Goal: Transaction & Acquisition: Purchase product/service

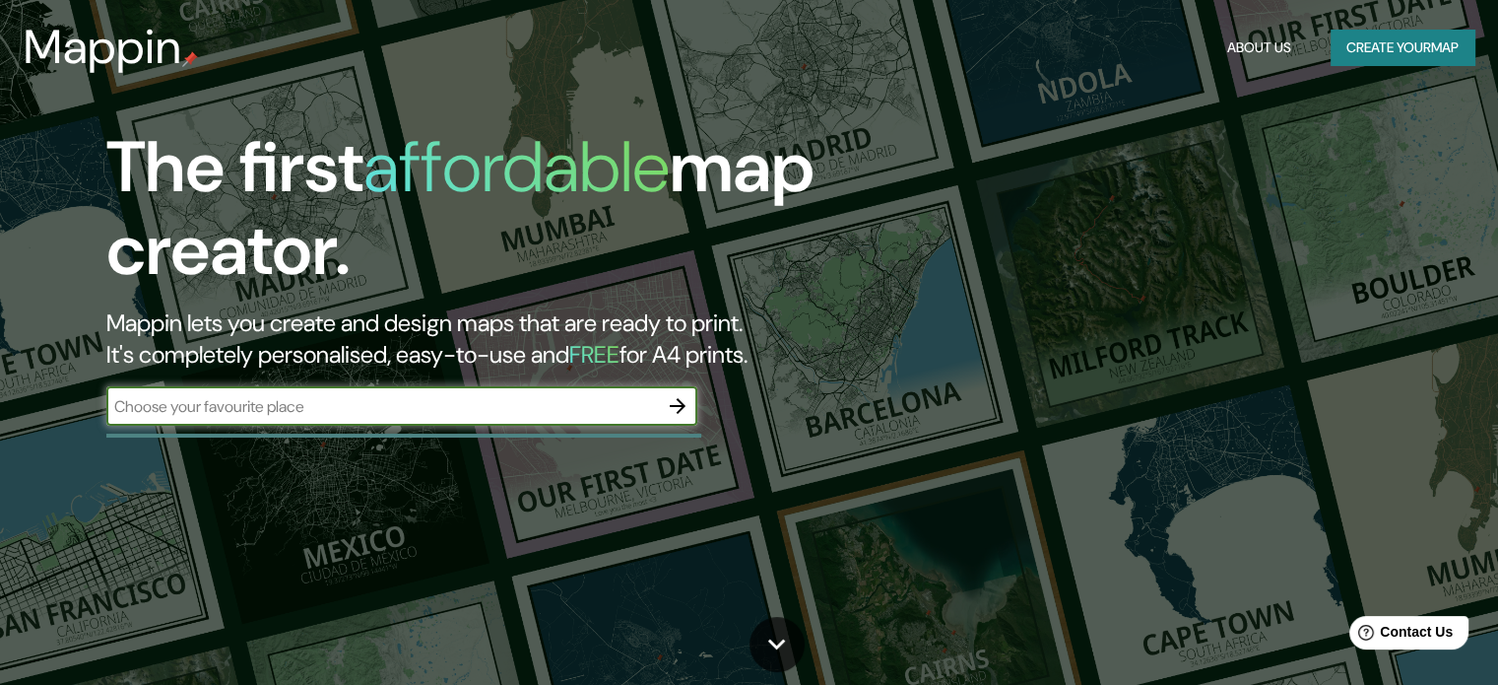
click at [677, 403] on icon "button" at bounding box center [678, 406] width 24 height 24
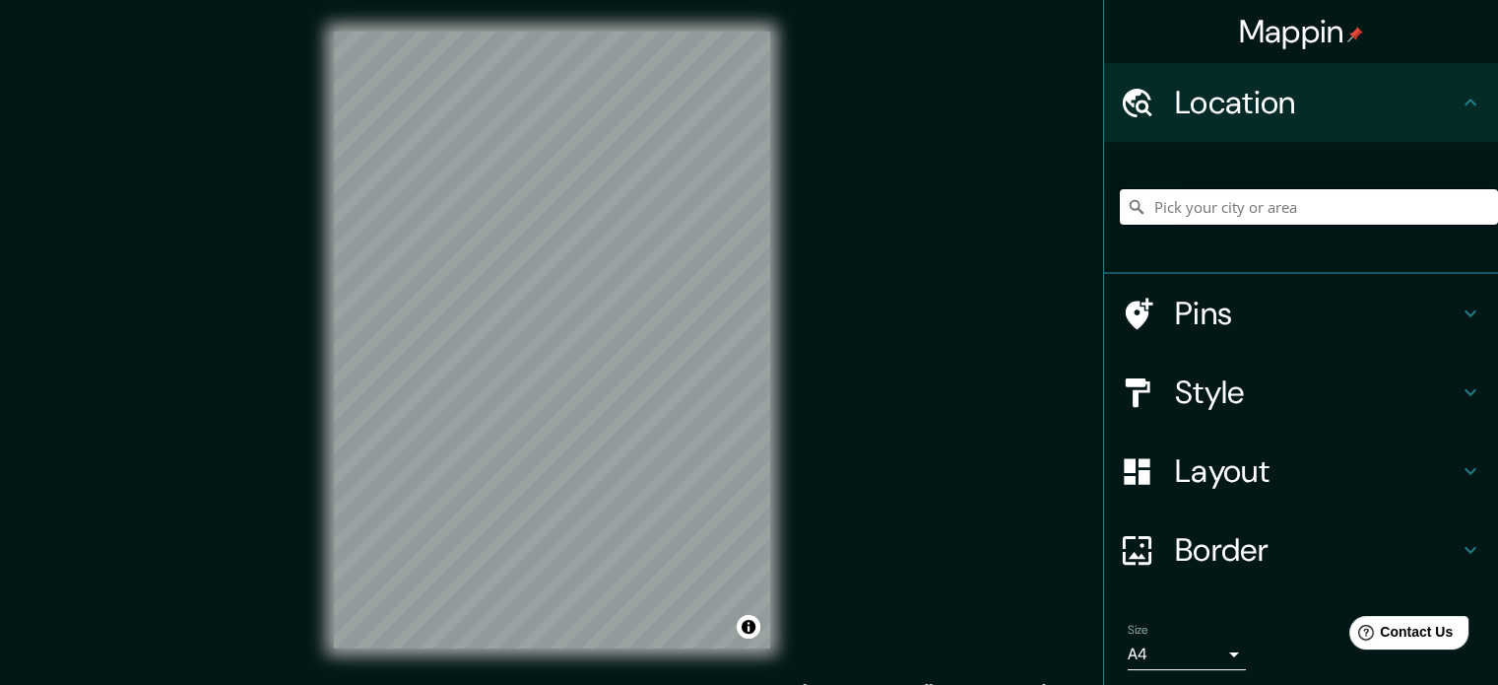
click at [1186, 217] on input "Pick your city or area" at bounding box center [1309, 206] width 378 height 35
type input "[GEOGRAPHIC_DATA], [GEOGRAPHIC_DATA][PERSON_NAME], [GEOGRAPHIC_DATA]"
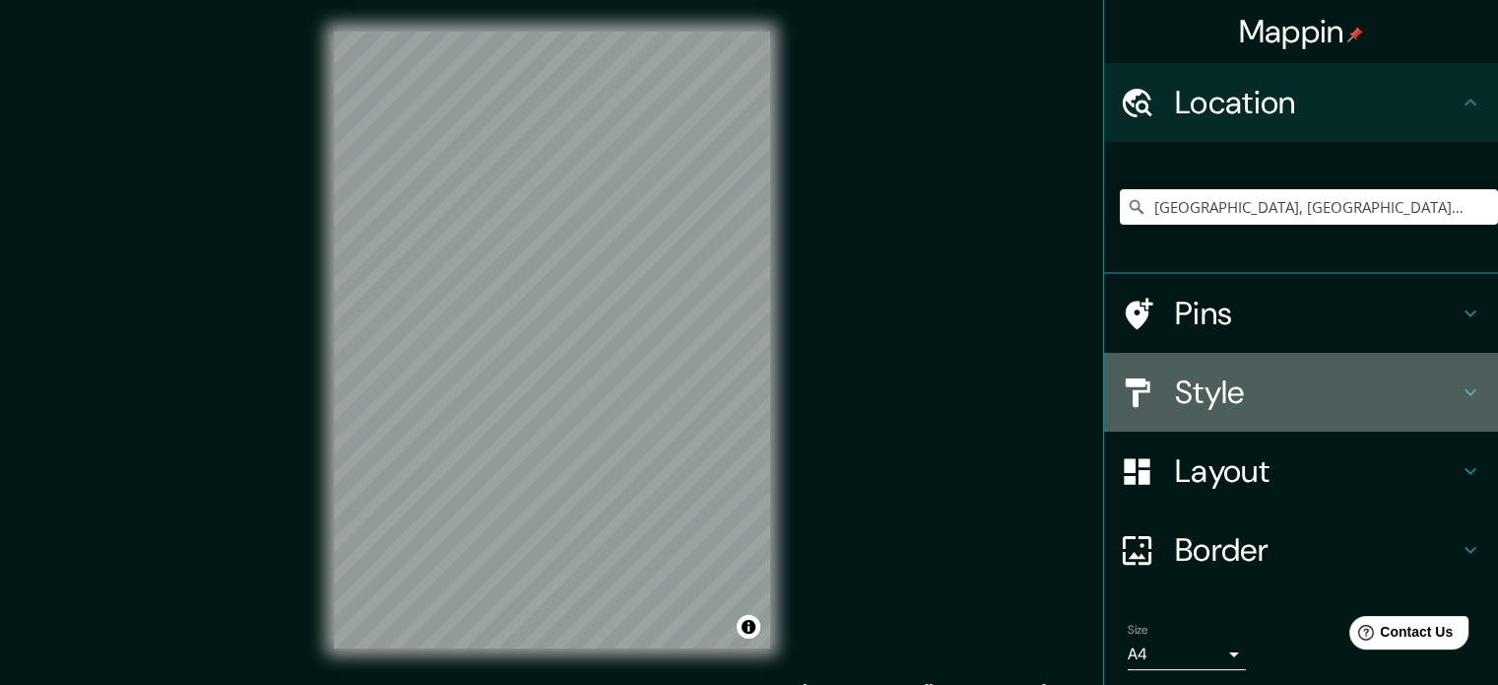
click at [1202, 388] on h4 "Style" at bounding box center [1317, 391] width 284 height 39
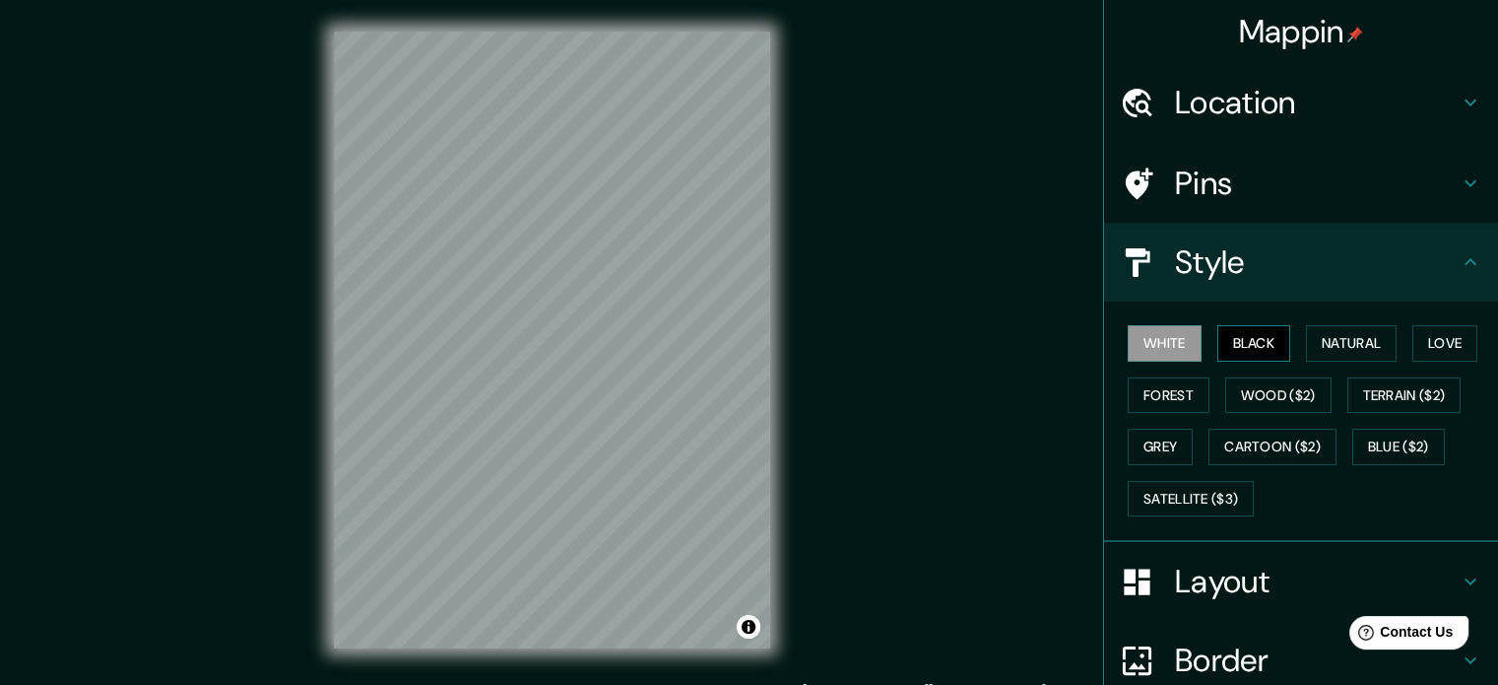
click at [1256, 341] on button "Black" at bounding box center [1254, 343] width 74 height 36
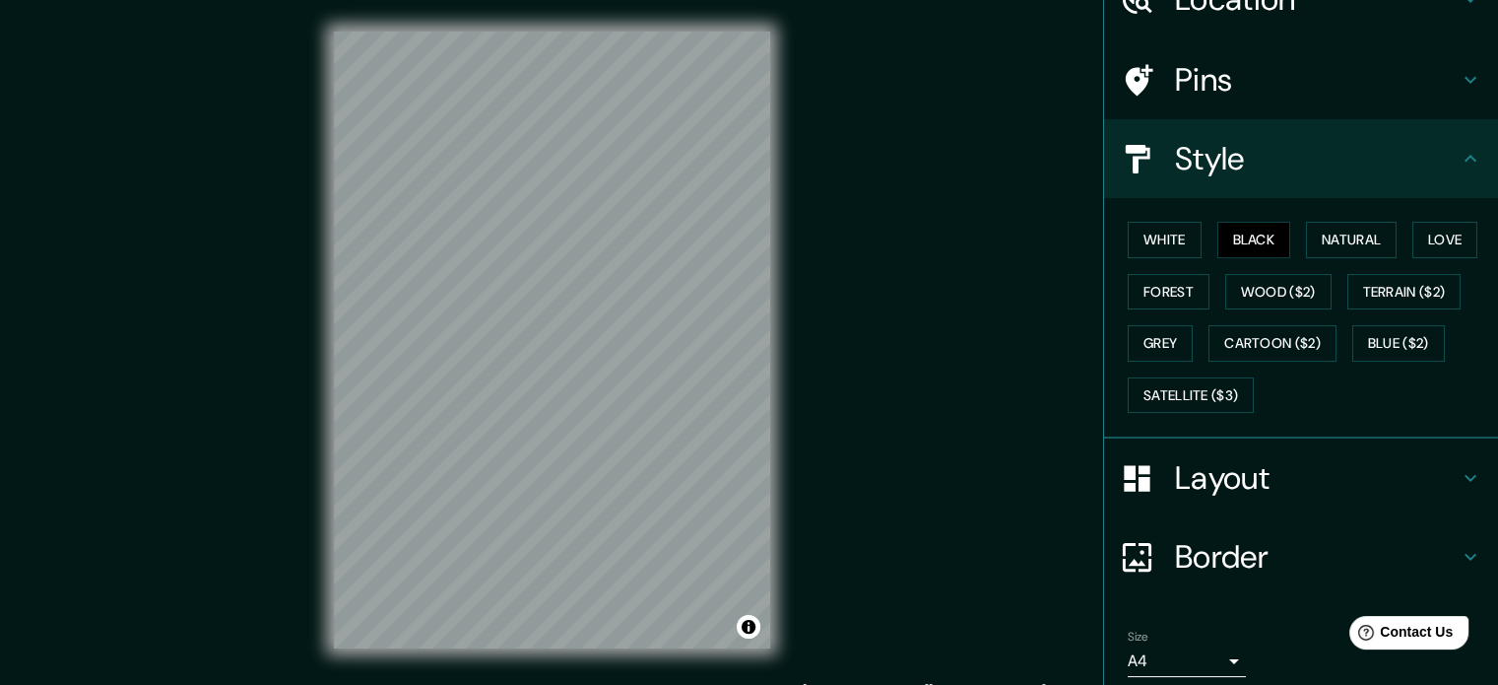
scroll to position [175, 0]
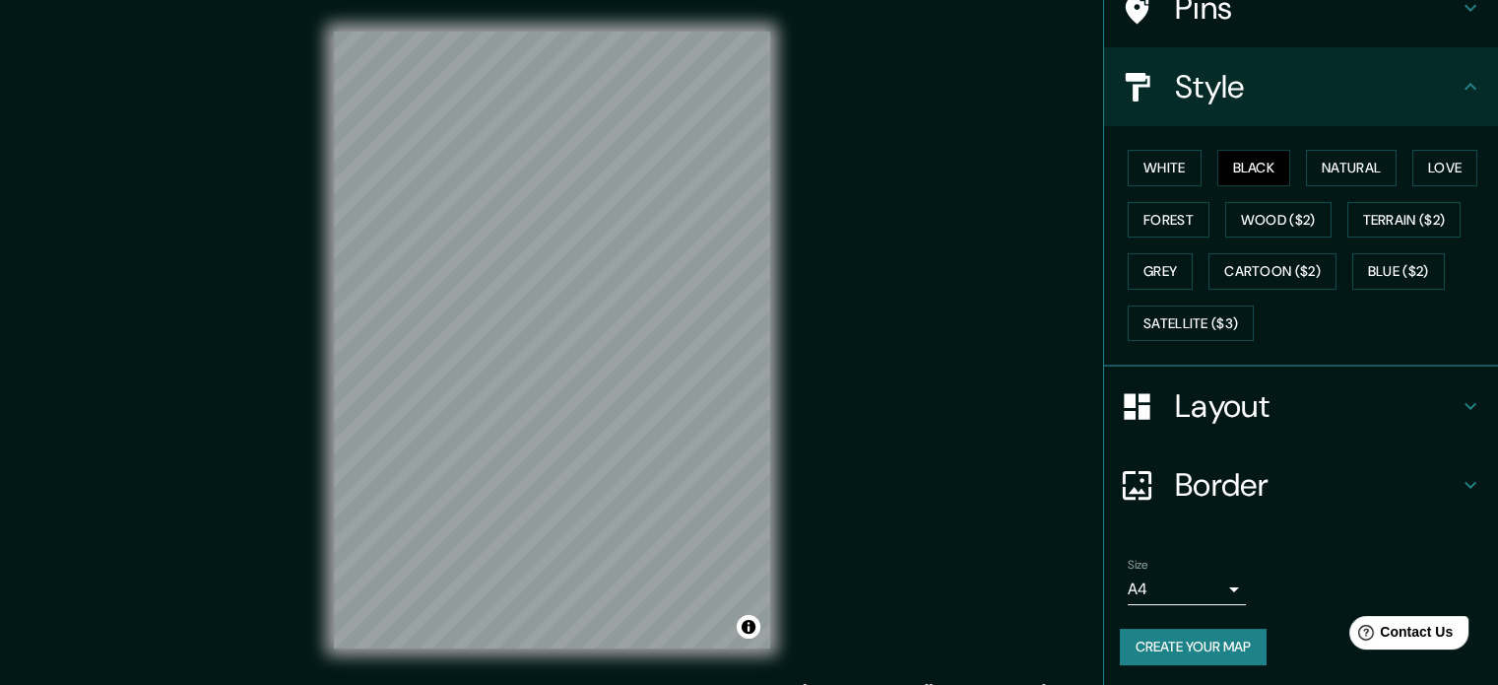
click at [1339, 147] on div "White Black Natural Love Forest Wood ($2) Terrain ($2) Grey Cartoon ($2) Blue (…" at bounding box center [1309, 245] width 378 height 207
click at [1346, 169] on button "Natural" at bounding box center [1351, 168] width 91 height 36
click at [1434, 175] on button "Love" at bounding box center [1444, 168] width 65 height 36
click at [1146, 215] on button "Forest" at bounding box center [1169, 220] width 82 height 36
click at [1160, 263] on button "Grey" at bounding box center [1160, 271] width 65 height 36
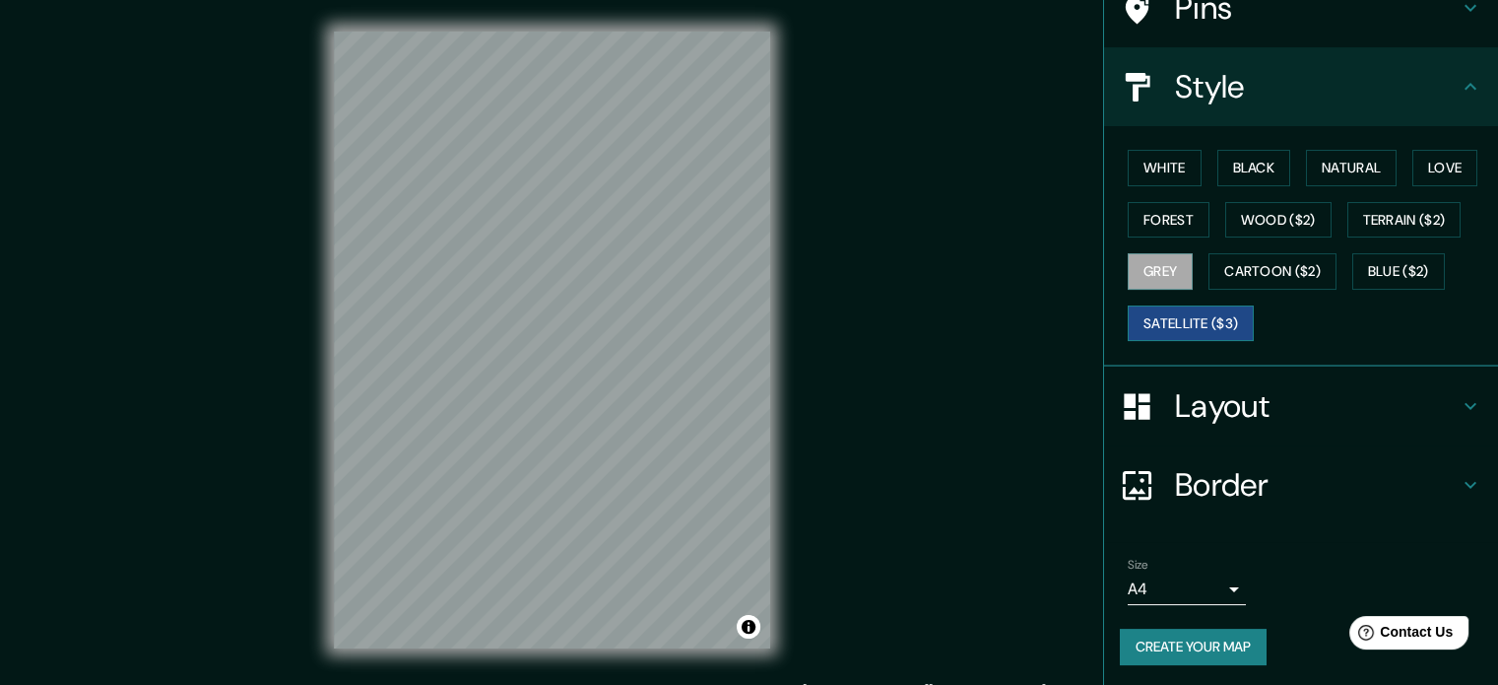
click at [1178, 330] on button "Satellite ($3)" at bounding box center [1191, 323] width 126 height 36
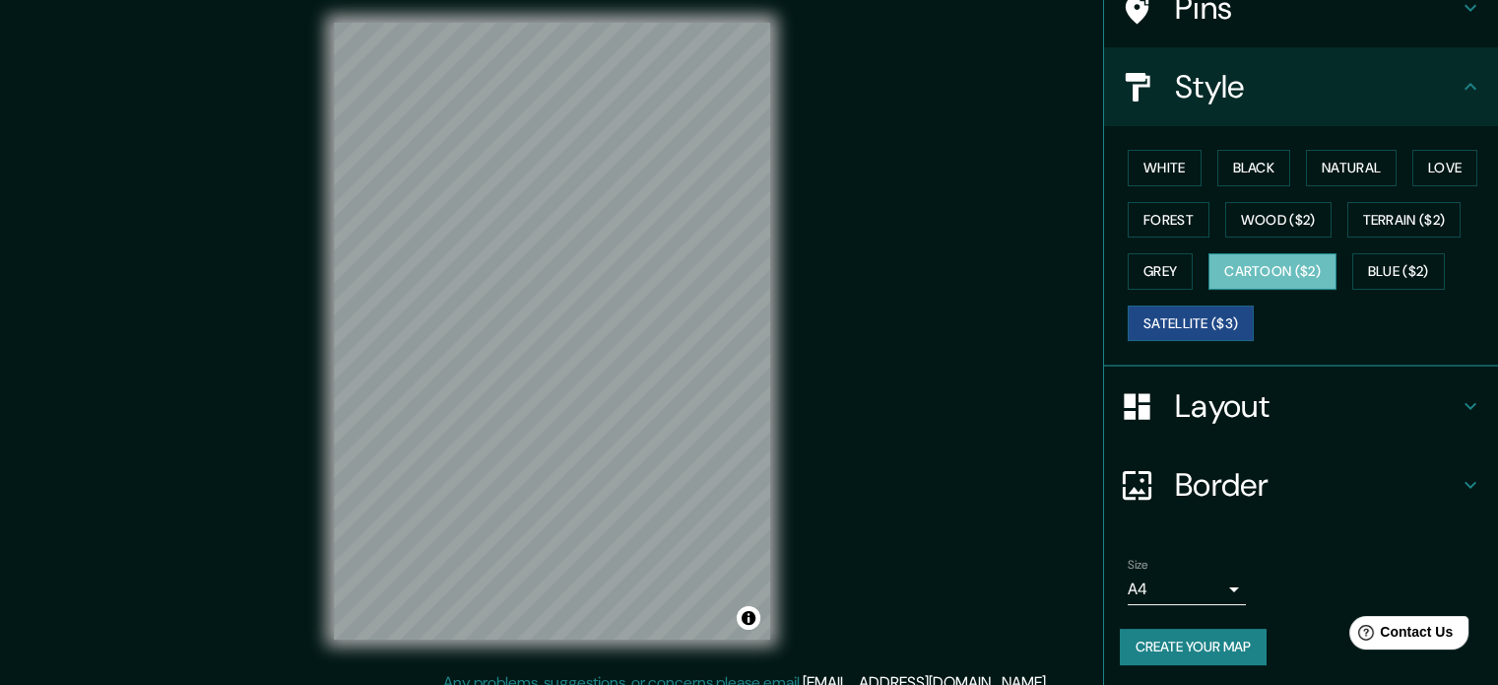
click at [1216, 264] on button "Cartoon ($2)" at bounding box center [1272, 271] width 128 height 36
click at [1352, 272] on button "Blue ($2)" at bounding box center [1398, 271] width 93 height 36
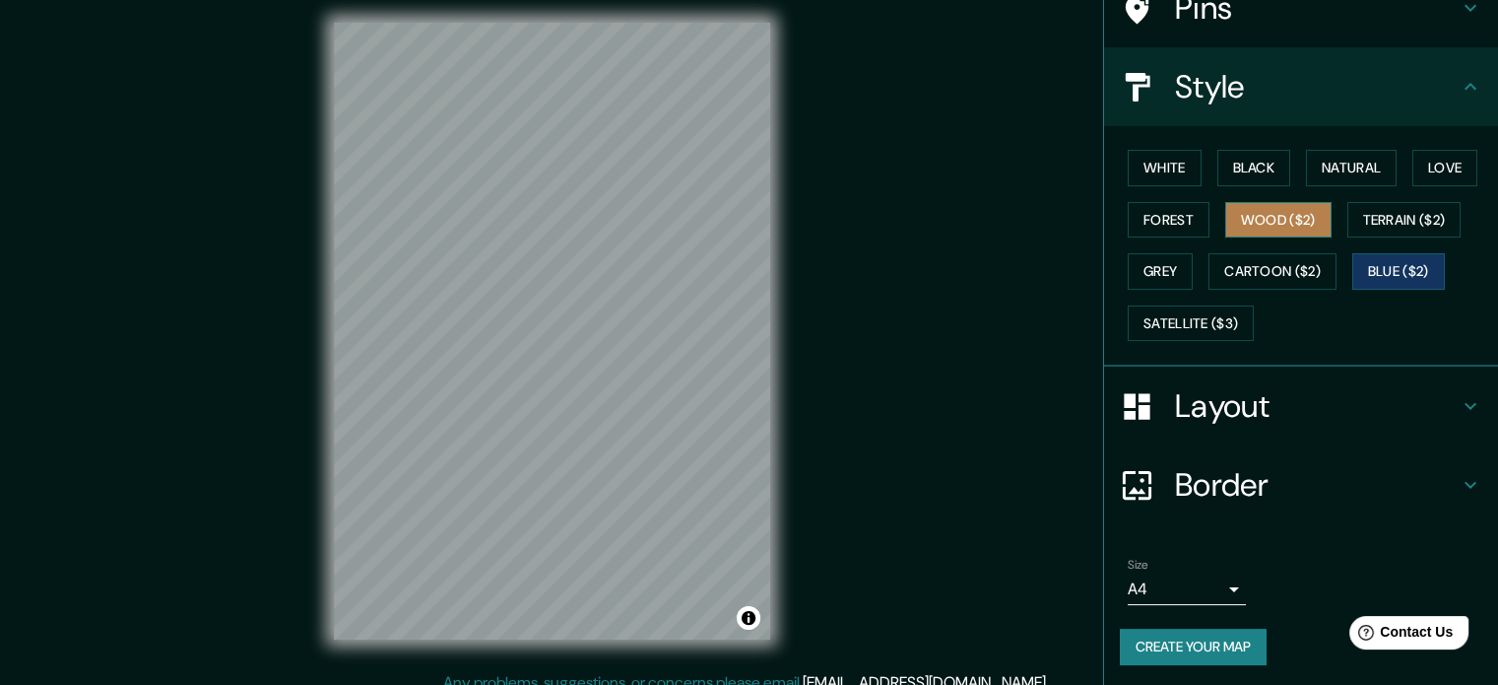
click at [1280, 223] on button "Wood ($2)" at bounding box center [1278, 220] width 106 height 36
click at [1402, 261] on button "Blue ($2)" at bounding box center [1398, 271] width 93 height 36
click at [1307, 221] on button "Wood ($2)" at bounding box center [1278, 220] width 106 height 36
